Goal: Transaction & Acquisition: Purchase product/service

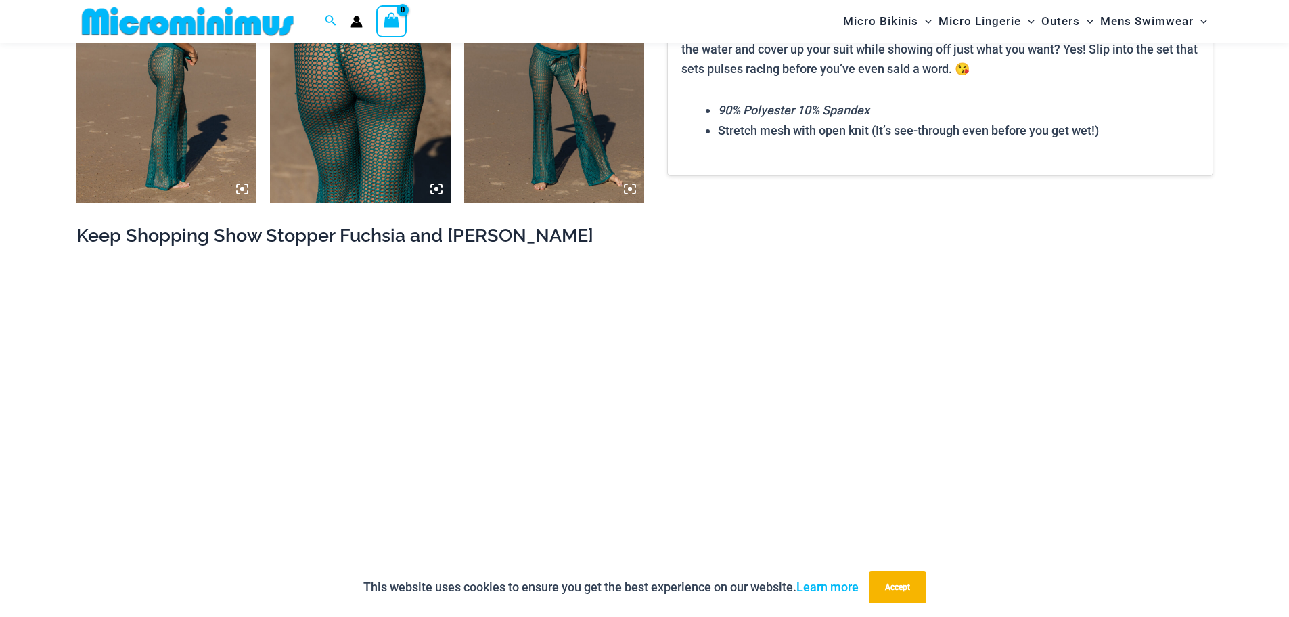
scroll to position [1817, 0]
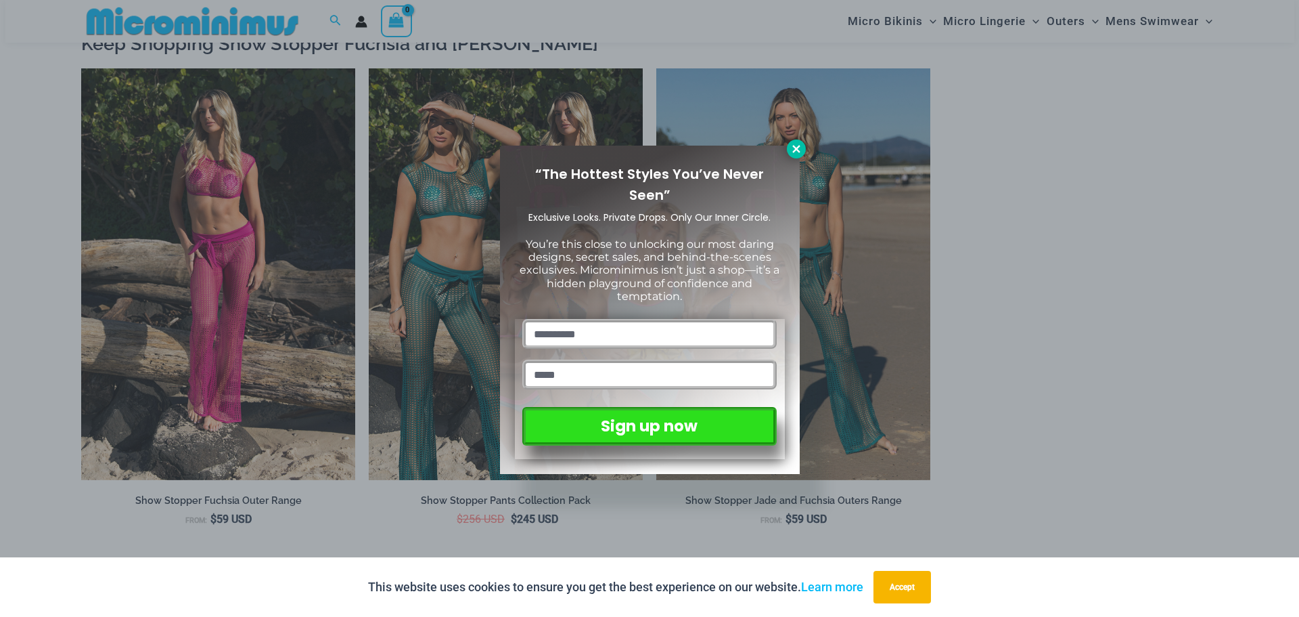
click at [793, 145] on icon at bounding box center [796, 149] width 12 height 12
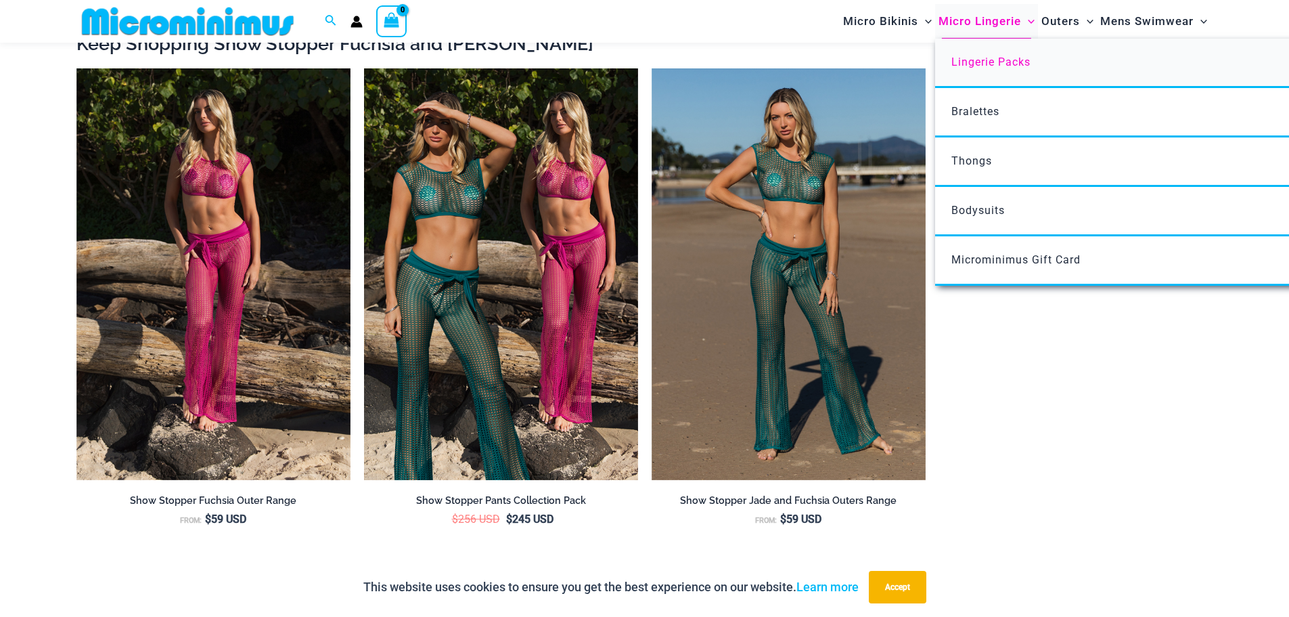
click at [983, 64] on span "Lingerie Packs" at bounding box center [991, 61] width 79 height 13
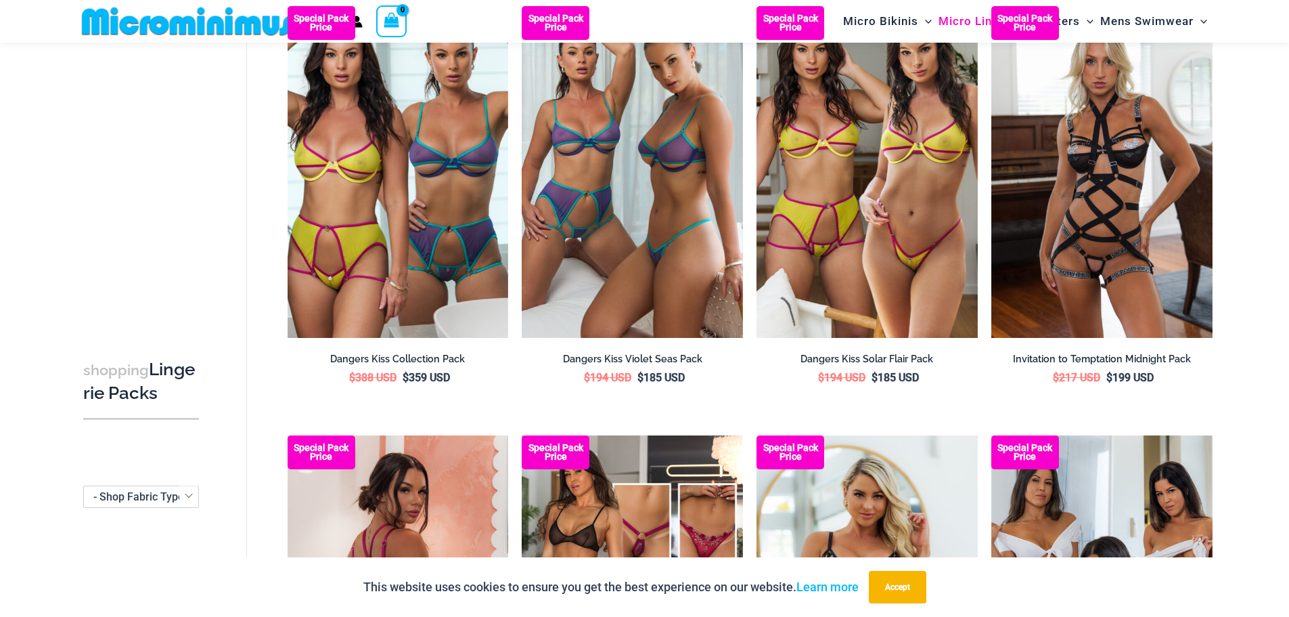
scroll to position [1205, 0]
